Goal: Find specific page/section: Find specific page/section

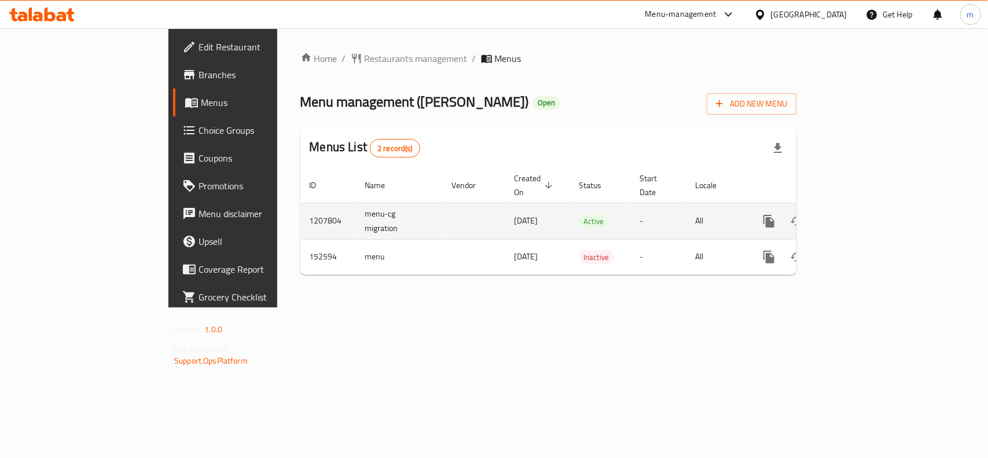
click at [857, 216] on icon "enhanced table" at bounding box center [852, 221] width 10 height 10
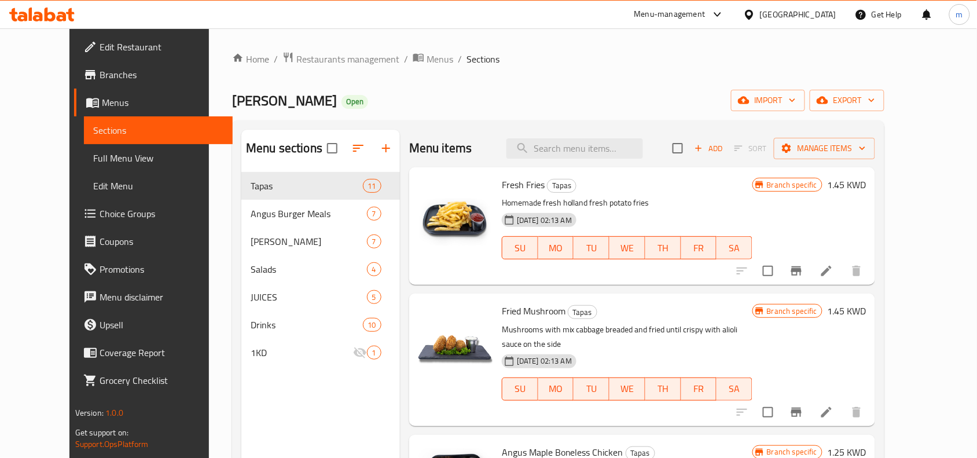
click at [333, 67] on div "Home / Restaurants management / Menus / Sections Angus Sliders Open import expo…" at bounding box center [558, 323] width 652 height 545
click at [328, 58] on span "Restaurants management" at bounding box center [347, 59] width 103 height 14
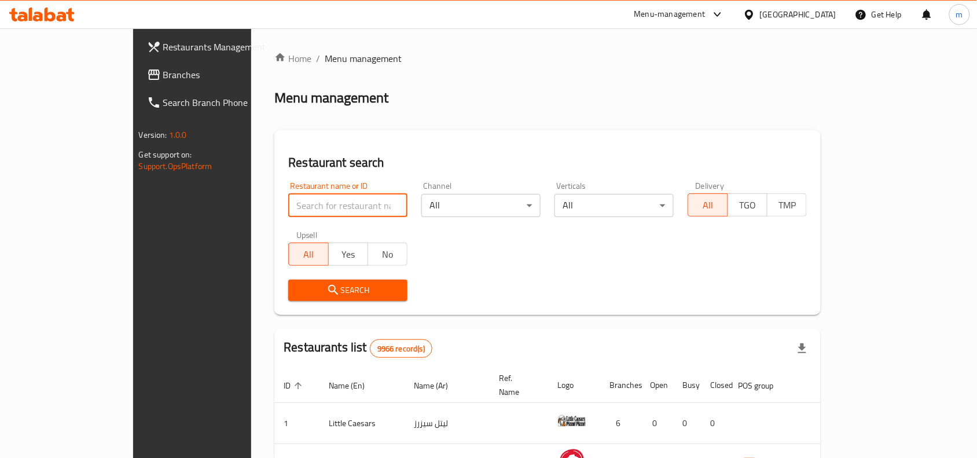
click at [292, 212] on input "search" at bounding box center [347, 205] width 119 height 23
click at [288, 206] on input "search" at bounding box center [347, 205] width 119 height 23
paste input "614514"
type input "614514"
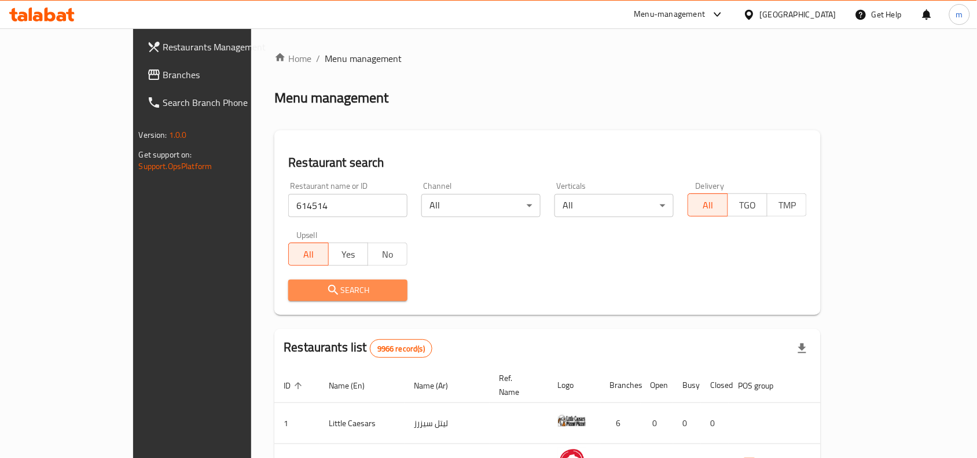
click at [288, 281] on button "Search" at bounding box center [347, 289] width 119 height 21
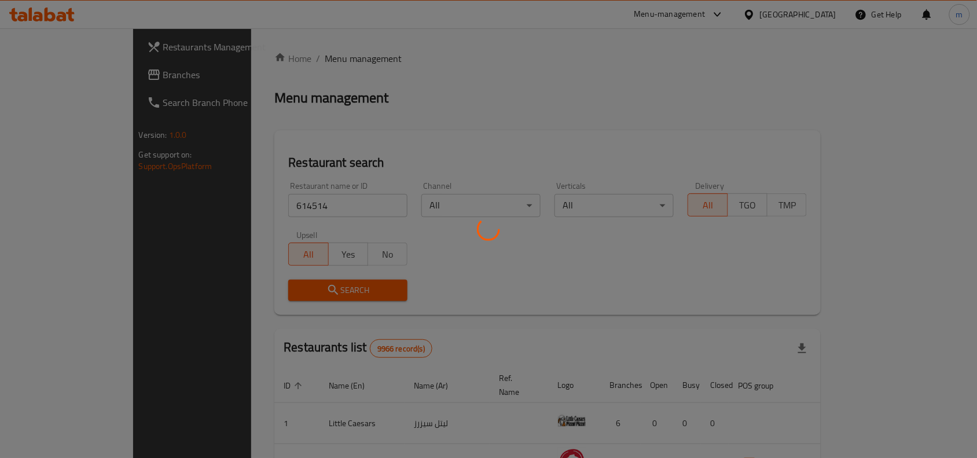
click at [279, 290] on div at bounding box center [488, 229] width 977 height 458
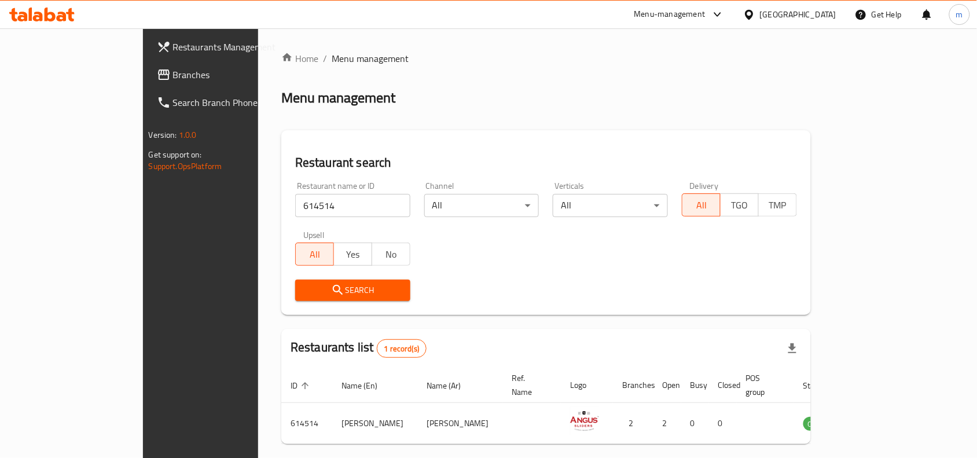
click at [304, 290] on span "Search" at bounding box center [352, 290] width 97 height 14
